Goal: Check status: Check status

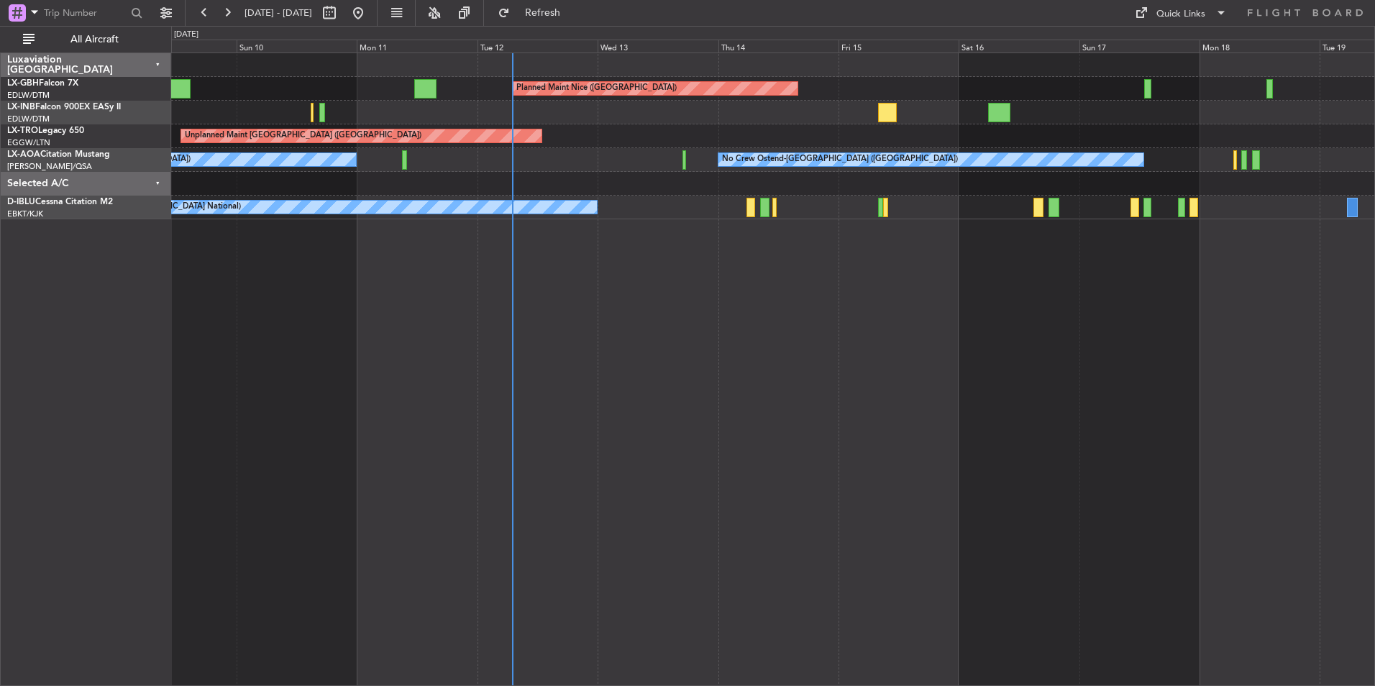
click at [1024, 444] on div "Planned Maint Nice ([GEOGRAPHIC_DATA]) [GEOGRAPHIC_DATA] ([GEOGRAPHIC_DATA]) Un…" at bounding box center [773, 368] width 1204 height 633
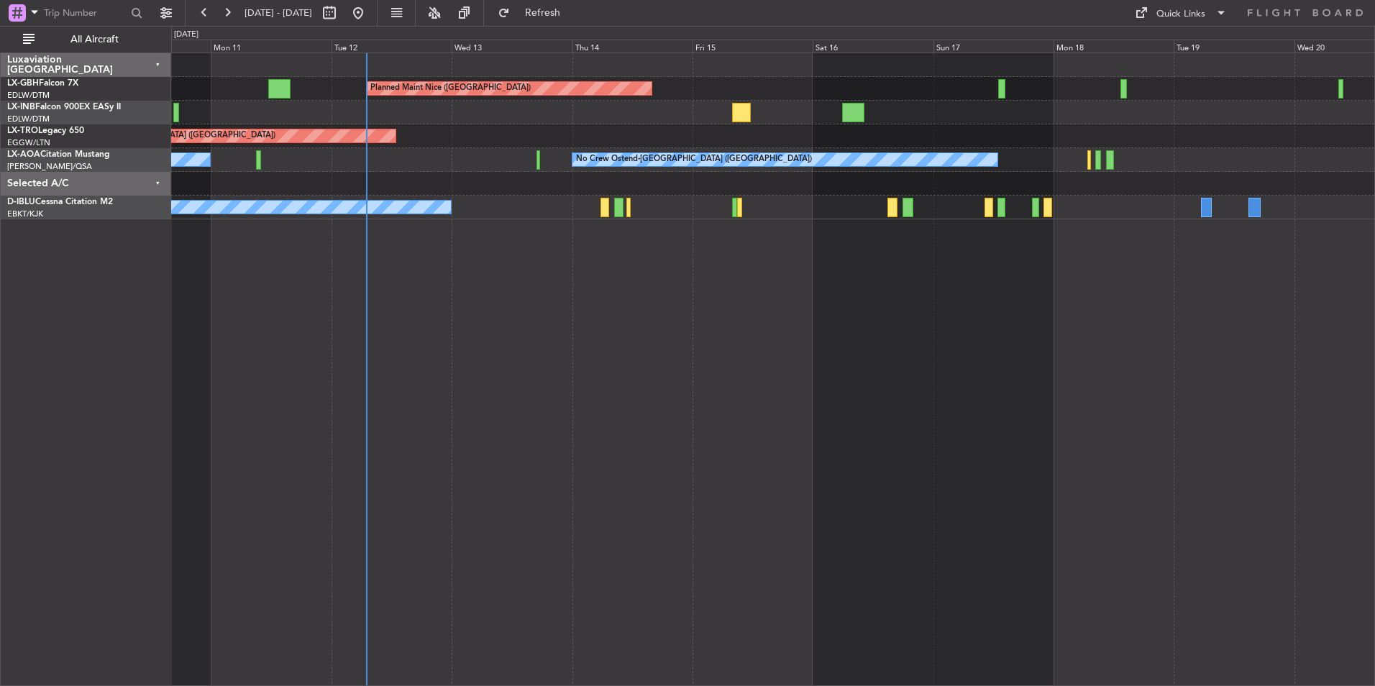
click at [1030, 362] on div "Planned Maint Nice ([GEOGRAPHIC_DATA]) Unplanned Maint [GEOGRAPHIC_DATA] ([GEOG…" at bounding box center [773, 368] width 1204 height 633
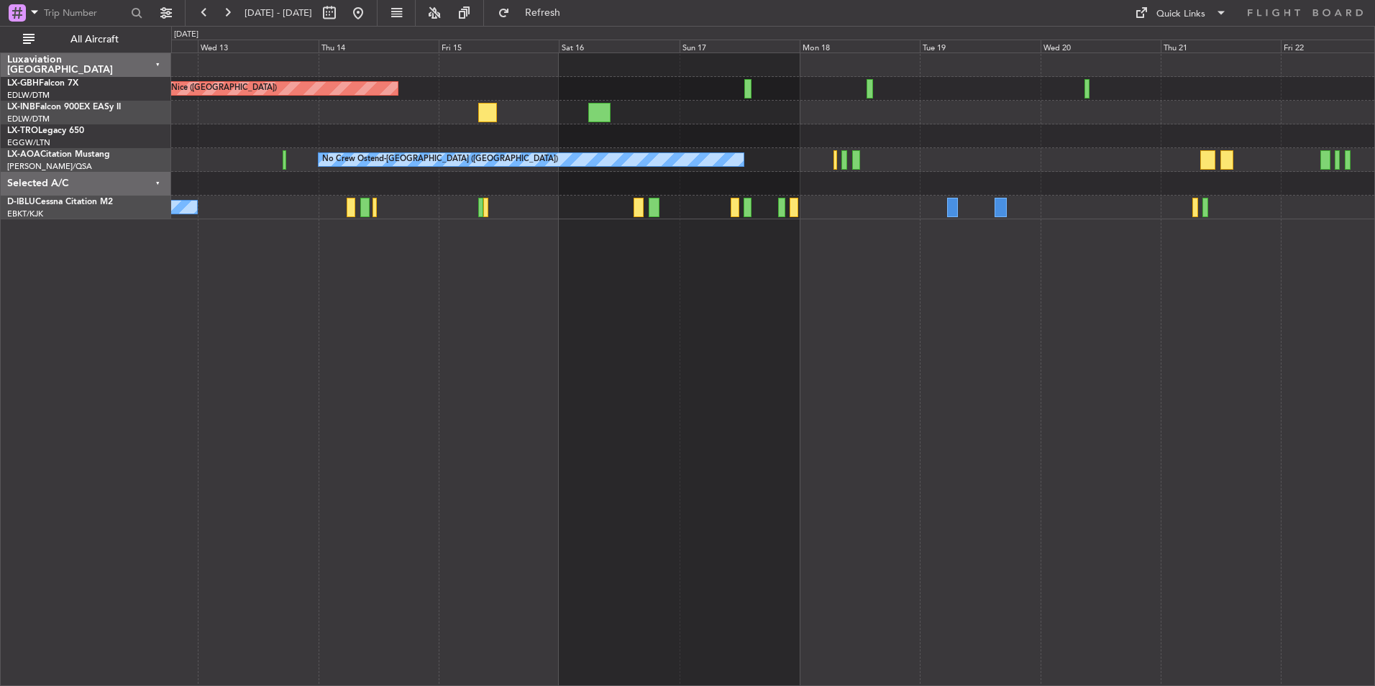
click at [932, 347] on div "Planned Maint Nice ([GEOGRAPHIC_DATA]) Unplanned Maint [GEOGRAPHIC_DATA] ([GEOG…" at bounding box center [773, 368] width 1204 height 633
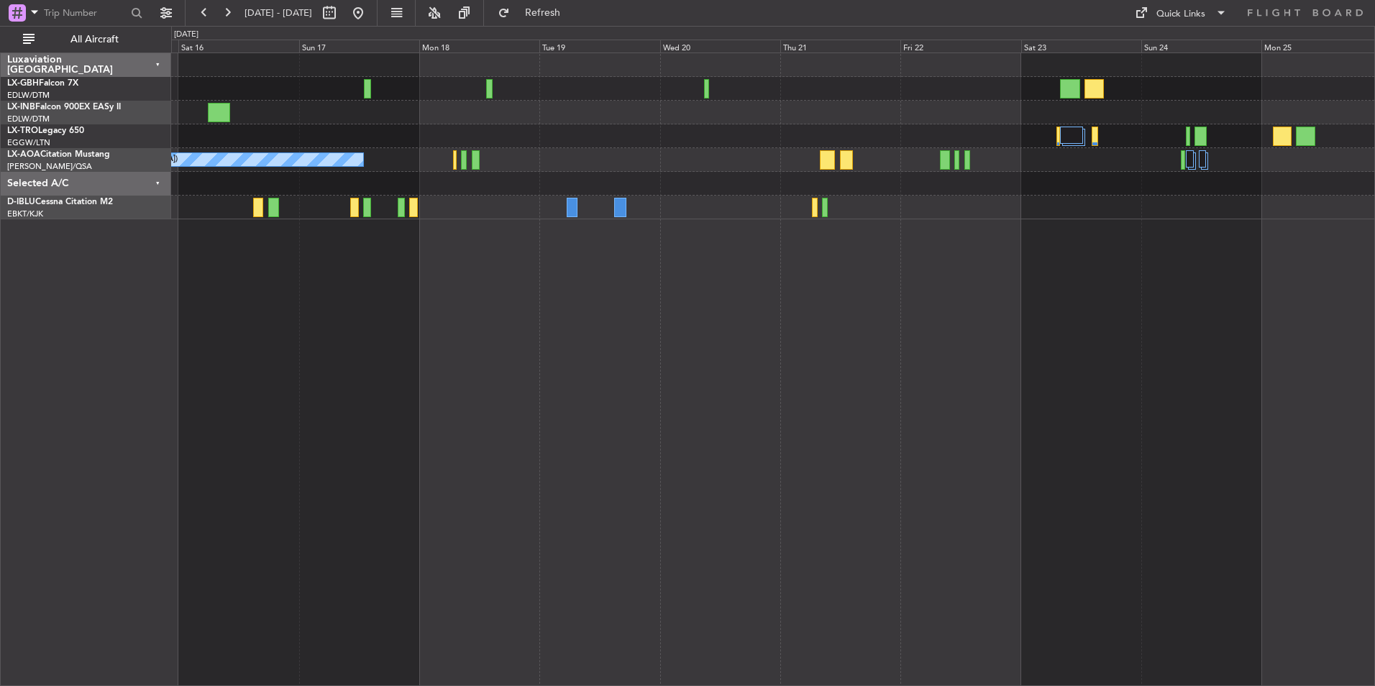
click at [914, 425] on div "Planned Maint Nice ([GEOGRAPHIC_DATA]) No Crew Ostend-[GEOGRAPHIC_DATA] (Ostend)" at bounding box center [773, 368] width 1204 height 633
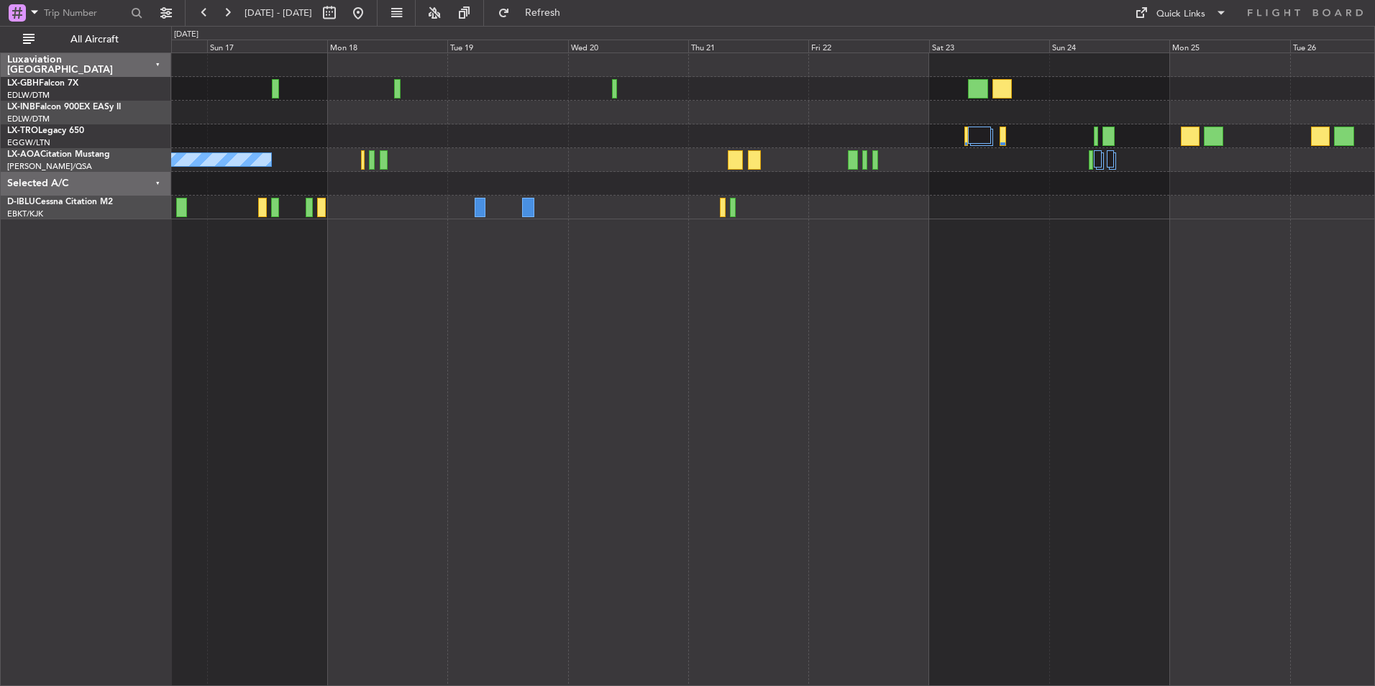
click at [156, 182] on div "Selected A/C" at bounding box center [86, 184] width 170 height 24
click at [717, 335] on div "Planned Maint Nice ([GEOGRAPHIC_DATA]) No Crew Ostend-[GEOGRAPHIC_DATA] (Ostend)" at bounding box center [773, 368] width 1204 height 633
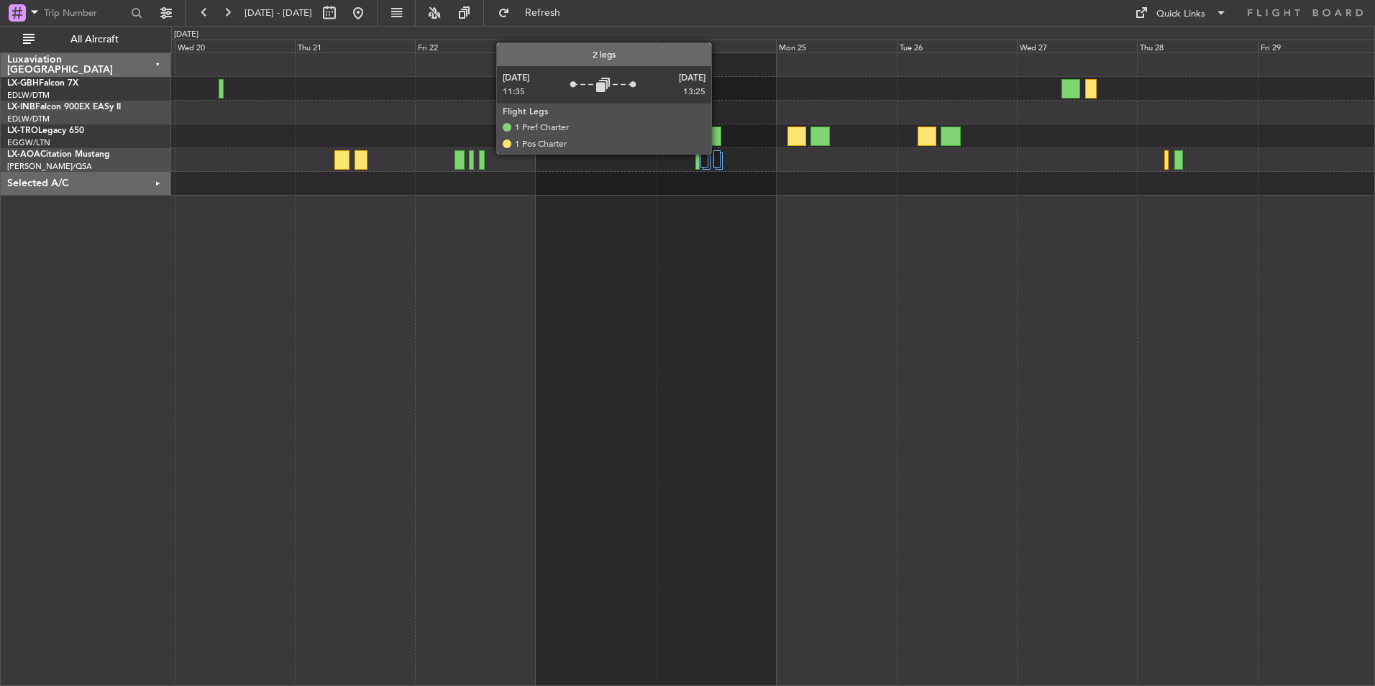
click at [718, 153] on div at bounding box center [716, 158] width 7 height 17
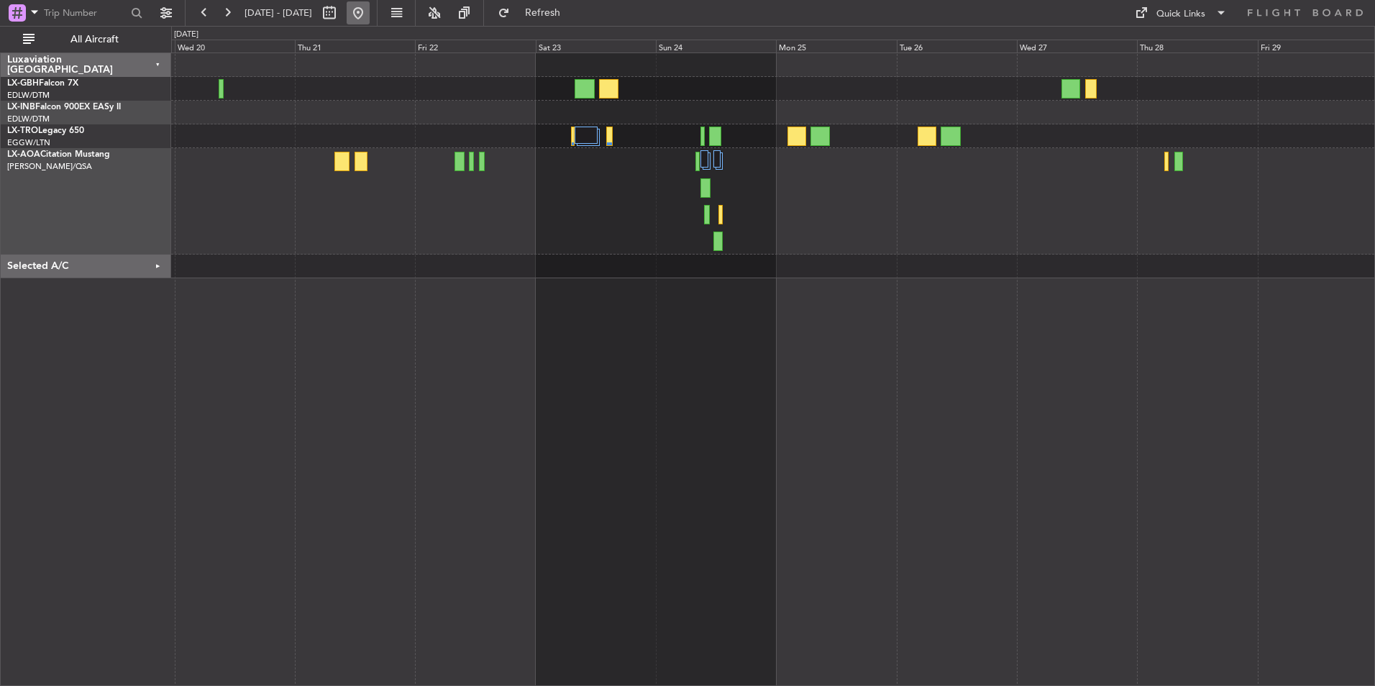
click at [370, 10] on button at bounding box center [358, 12] width 23 height 23
